Goal: Task Accomplishment & Management: Manage account settings

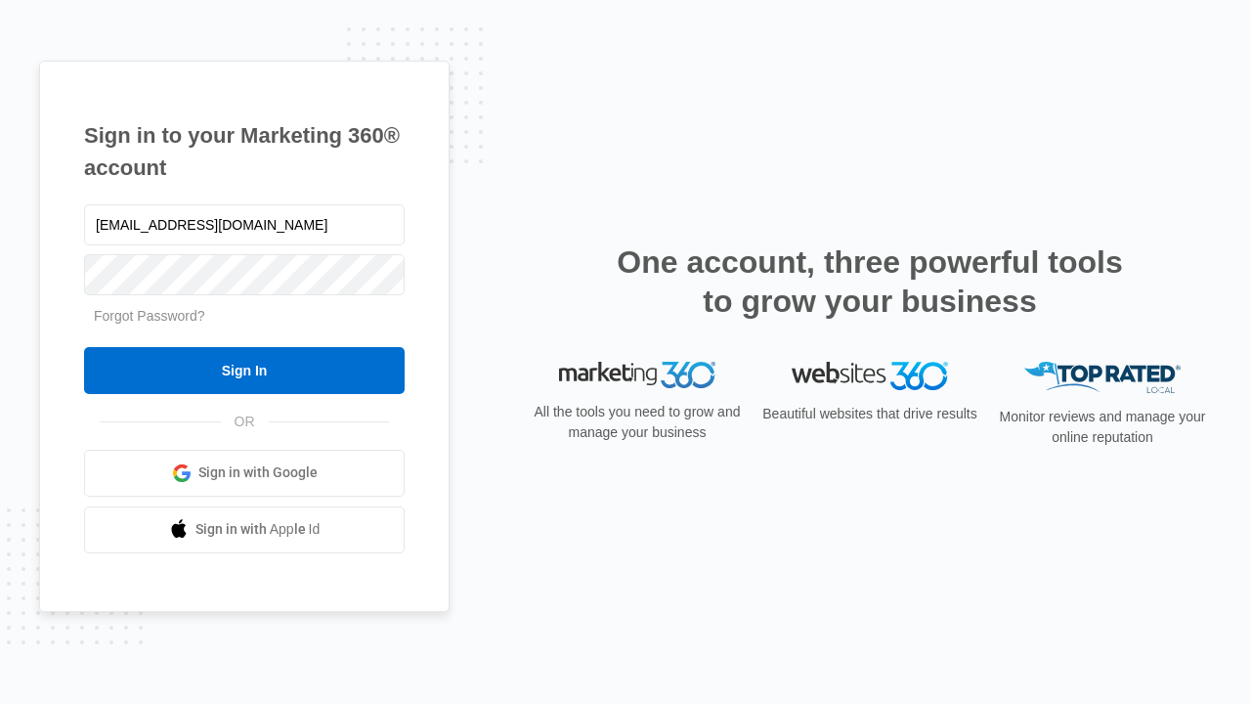
type input "dankie614@gmail.com"
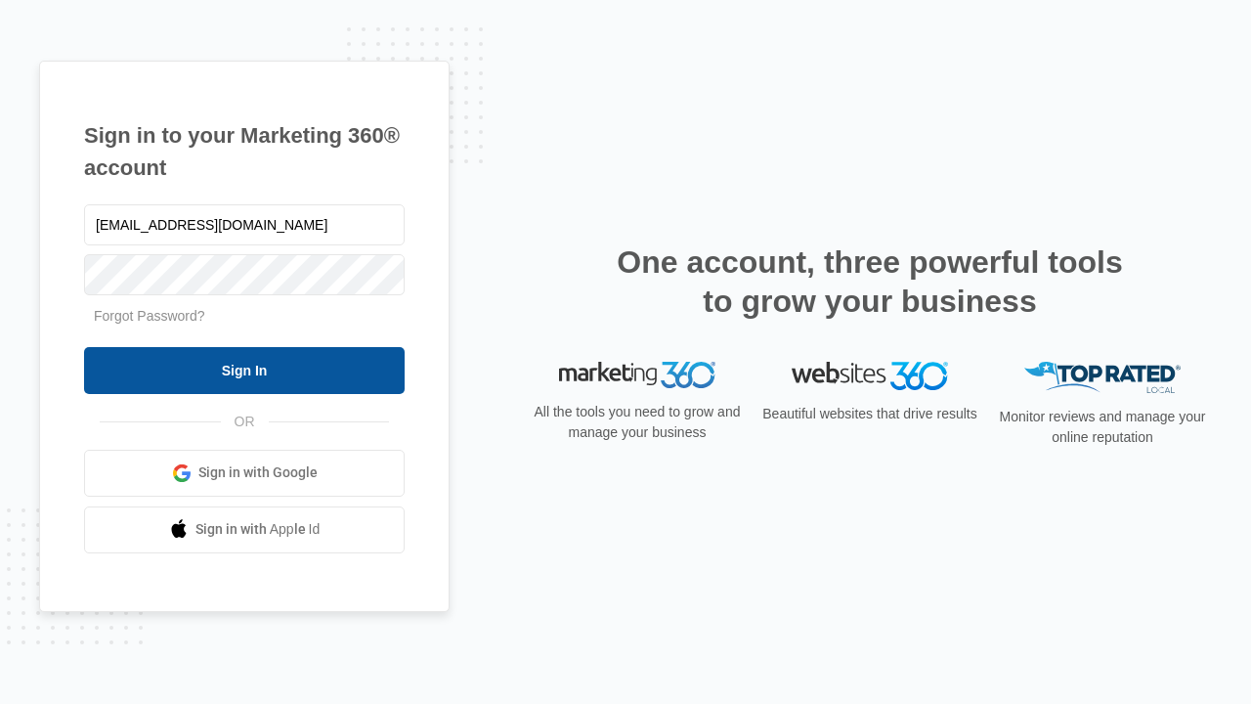
click at [244, 369] on input "Sign In" at bounding box center [244, 370] width 321 height 47
